Goal: Use online tool/utility: Utilize a website feature to perform a specific function

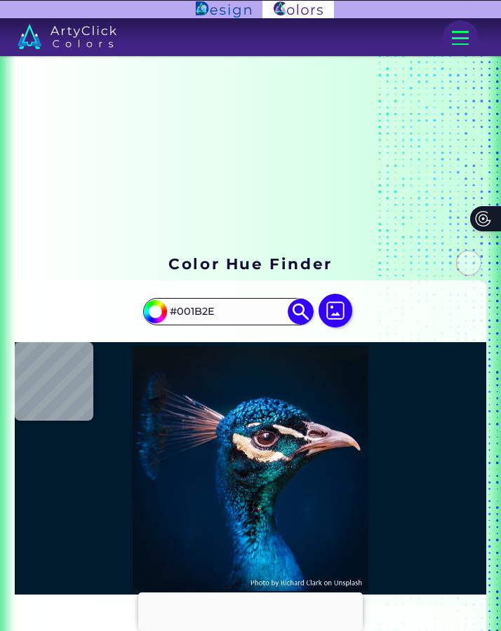
type input "#0b1218"
type input "#0B1218"
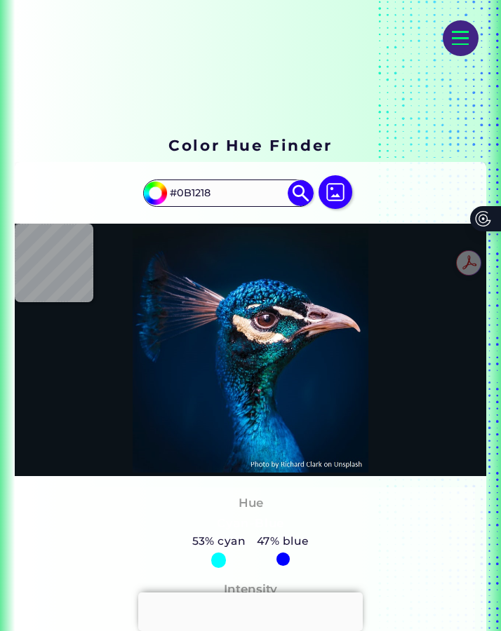
click at [342, 195] on img at bounding box center [335, 192] width 34 height 34
click at [0, 0] on input "file" at bounding box center [0, 0] width 0 height 0
type input "#050f2a"
type input "#050F2A"
type input "#001b33"
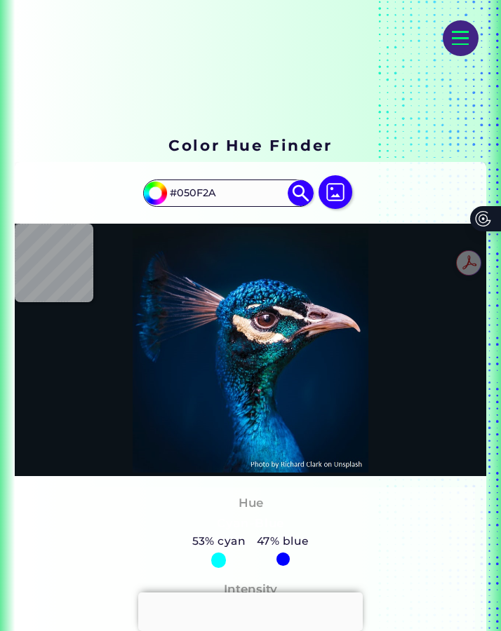
type input "#001B33"
type input "#001f3e"
type input "#001F3E"
type input "#65515f"
type input "#65515F"
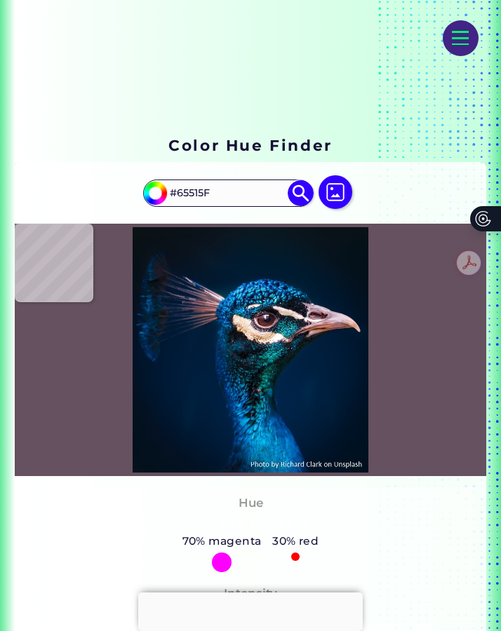
type input "#38364c"
type input "#38364C"
type input "#257ba6"
type input "#257BA6"
type input "#001c31"
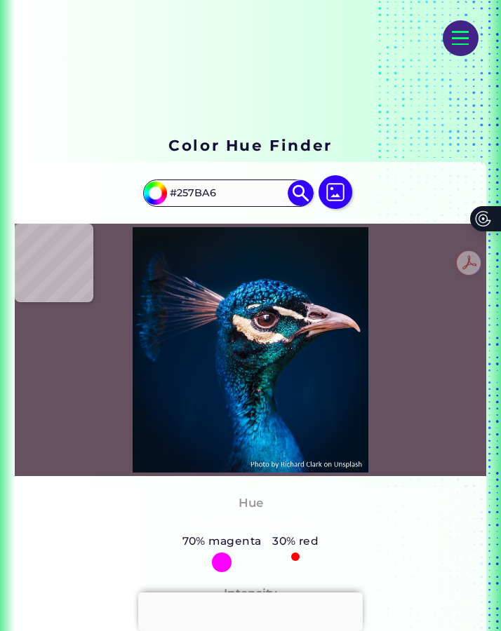
type input "#001C31"
type input "#031a2a"
type input "#031A2A"
type input "#061927"
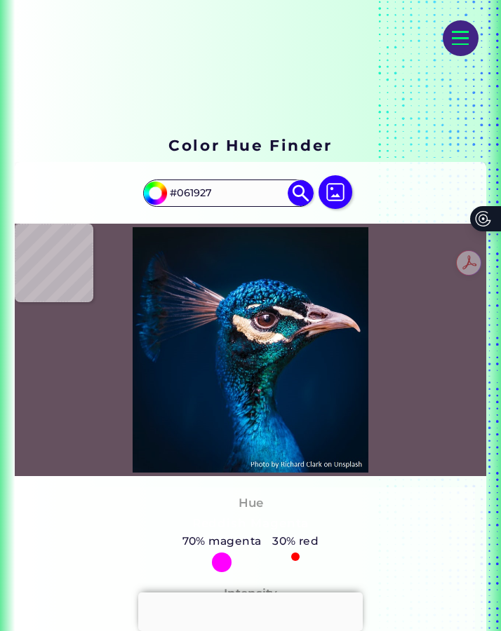
type input "#0a1622"
type input "#0A1622"
type input "#09161e"
type input "#09161E"
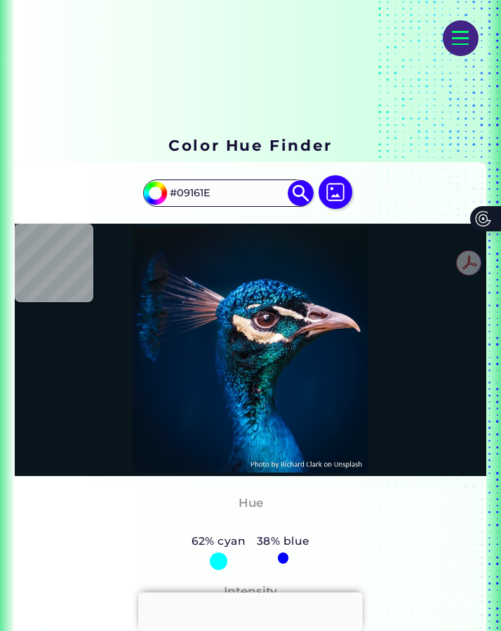
type input "#09181f"
type input "#09181F"
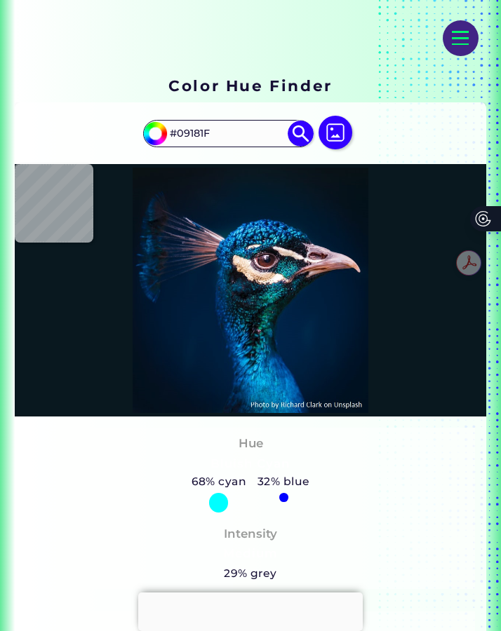
scroll to position [181, 0]
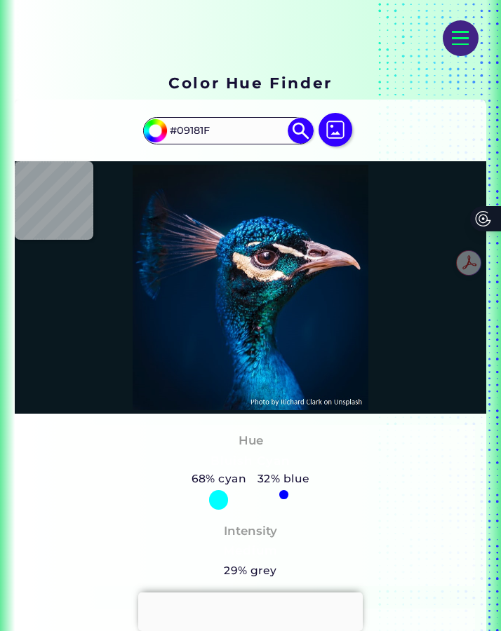
type input "#2577ac"
type input "#2577AC"
type input "#011c34"
type input "#011C34"
type input "#081923"
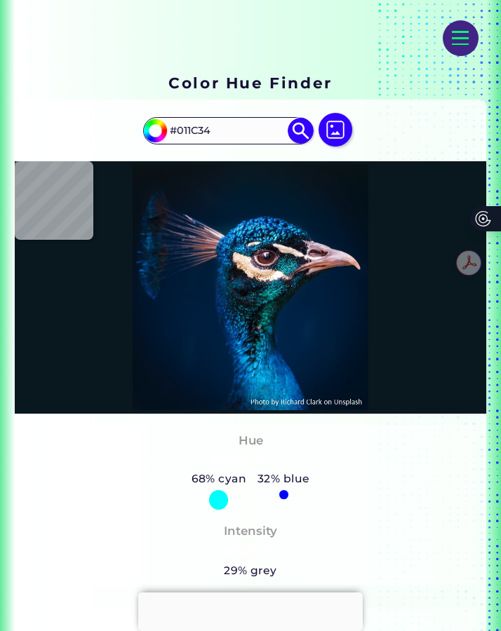
type input "#081923"
type input "#061927"
type input "#1c86d3"
type input "#1C86D3"
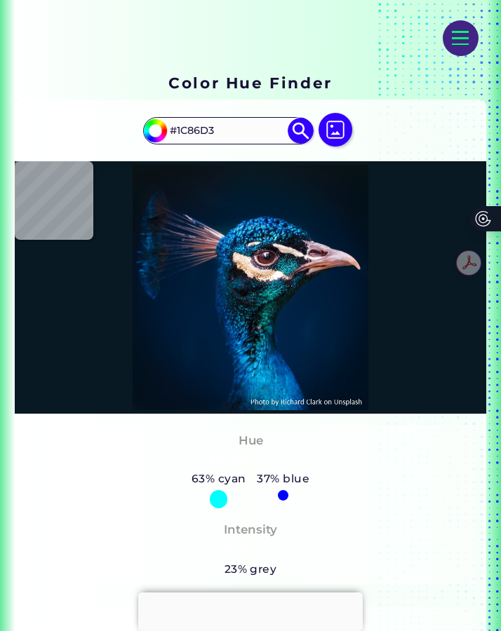
type input "#e4cdb2"
type input "#E4CDB2"
type input "#00172b"
type input "#00172B"
type input "#022656"
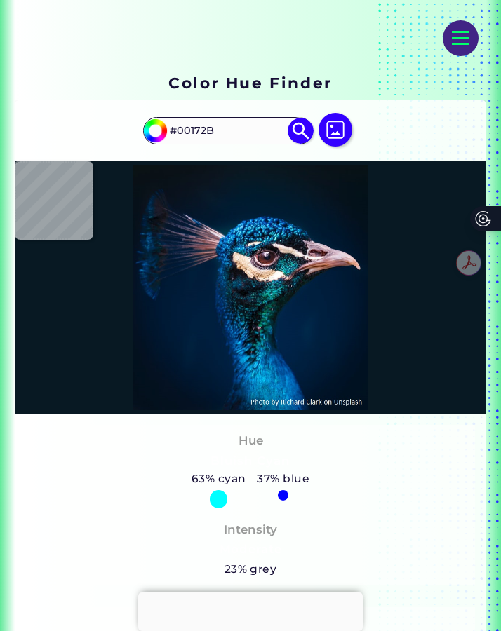
type input "#022656"
type input "#001e3d"
type input "#001E3D"
type input "#001a35"
type input "#001A35"
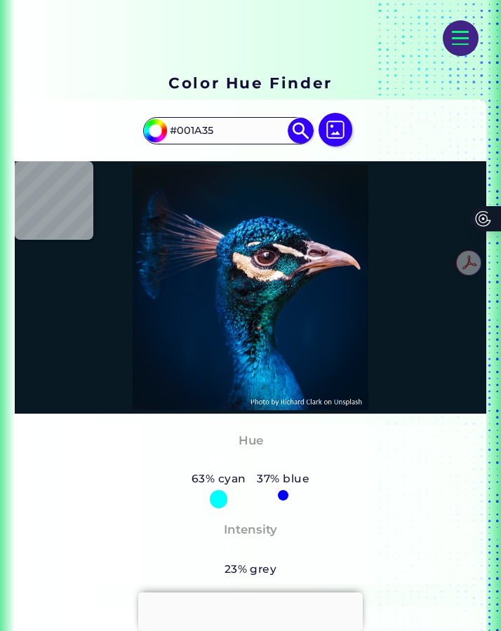
type input "#001932"
type input "#001832"
type input "#001b36"
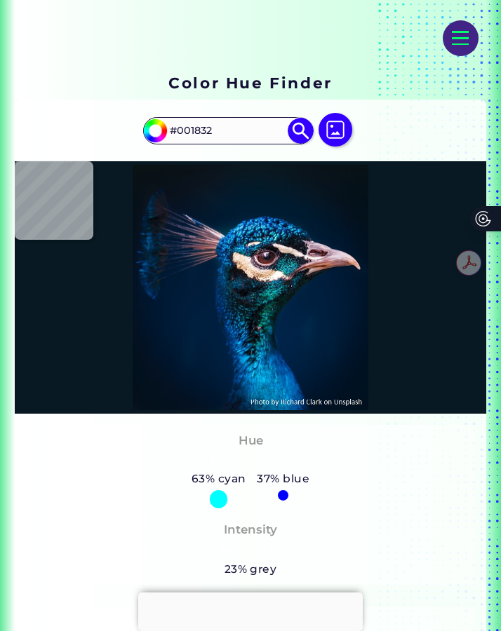
type input "#001B36"
type input "#001d3b"
type input "#001D3B"
type input "#001f3e"
type input "#001F3E"
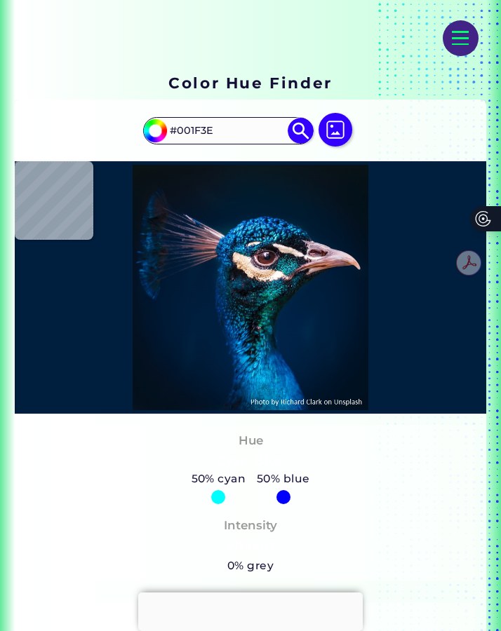
type input "#001d3b"
type input "#001D3B"
type input "#011c37"
type input "#011C37"
type input "#63505c"
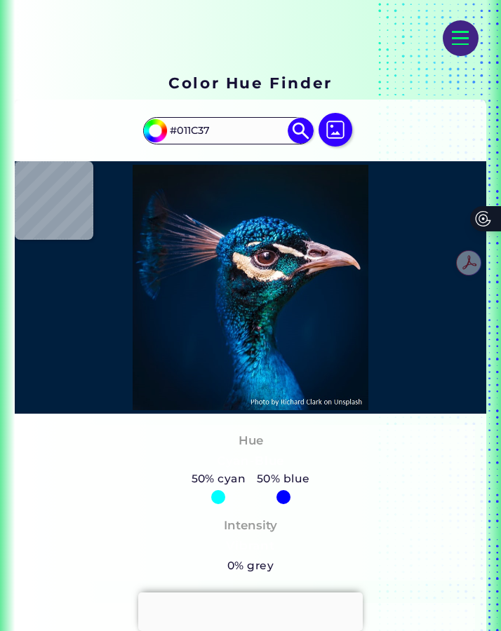
type input "#63505C"
type input "#8d727e"
type input "#8D727E"
type input "#02182d"
type input "#02182D"
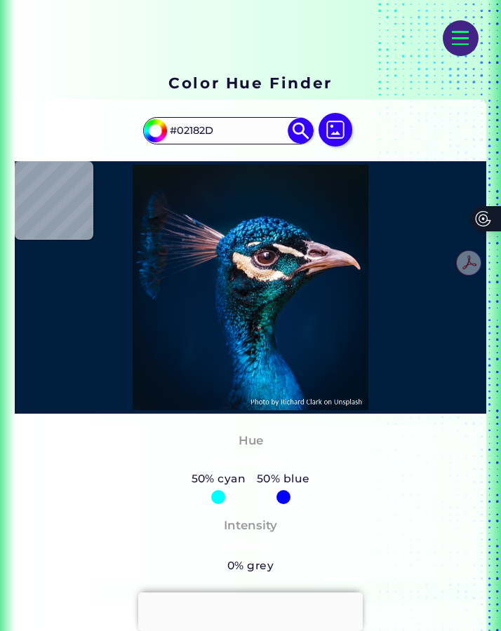
type input "#051a2d"
type input "#051A2D"
type input "#061727"
type input "#071724"
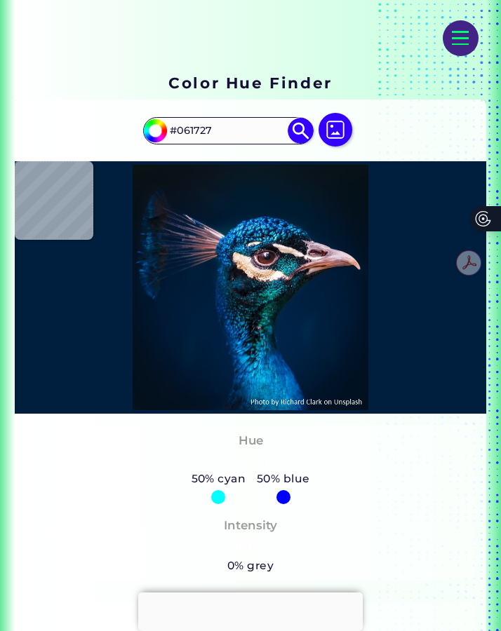
type input "#071724"
type input "#0a1720"
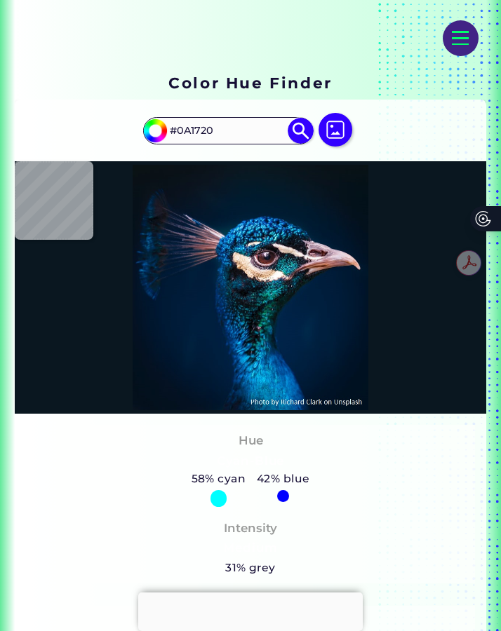
drag, startPoint x: 234, startPoint y: 127, endPoint x: 165, endPoint y: 125, distance: 68.7
click at [165, 125] on div "#0a1720 #0A1720 Acadia ◉ Acid Green ◉ Aero Blue ◉ Alabaster ◉ Albescent White ◉…" at bounding box center [228, 130] width 170 height 27
paste input "17195e"
type input "#17195e"
click at [297, 131] on img at bounding box center [300, 131] width 26 height 26
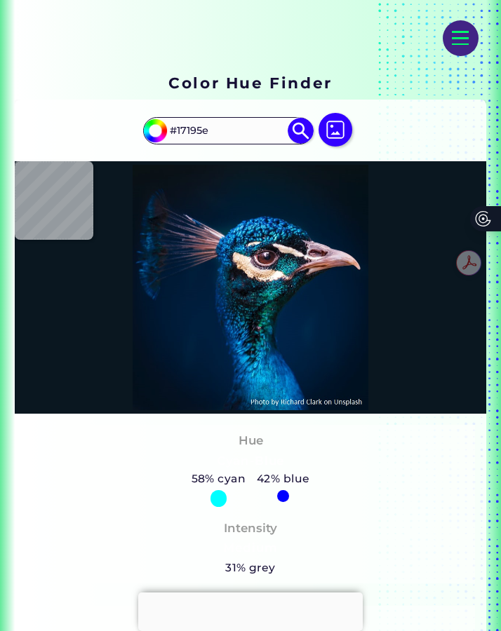
type input "#17195e"
type input "#17195E"
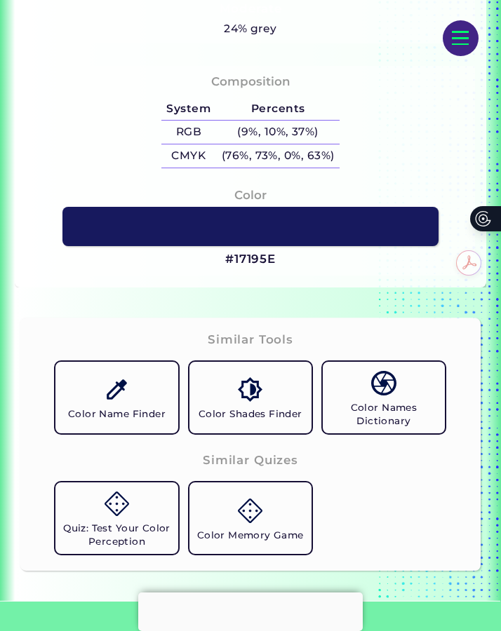
scroll to position [737, 0]
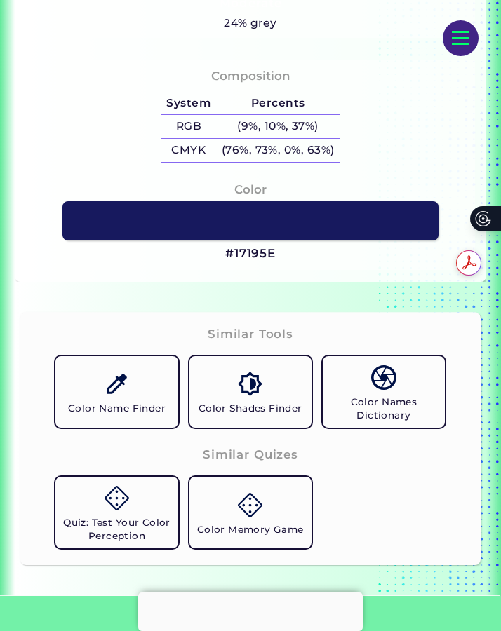
click at [396, 381] on link "Color Names Dictionary" at bounding box center [383, 392] width 133 height 83
